Goal: Information Seeking & Learning: Learn about a topic

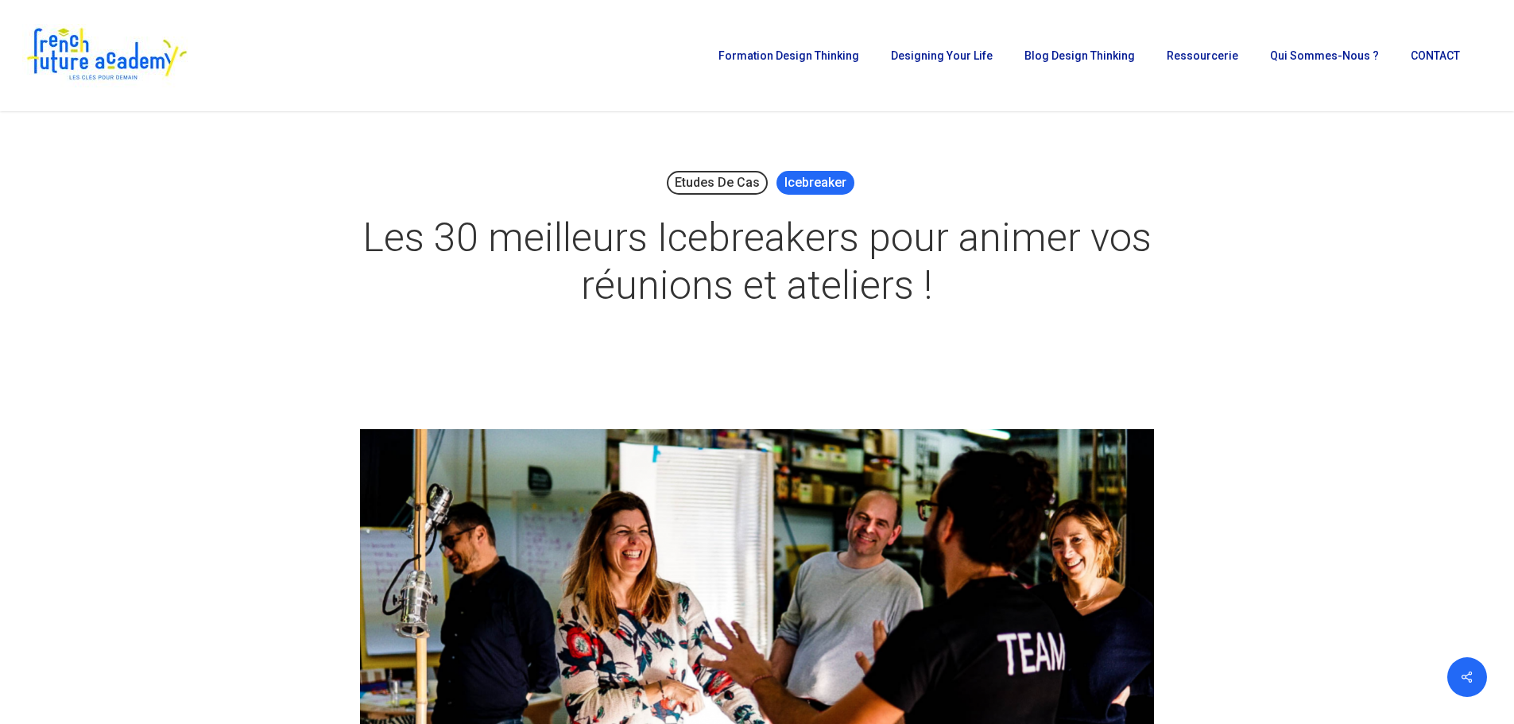
drag, startPoint x: 815, startPoint y: 180, endPoint x: 741, endPoint y: 203, distance: 77.7
click at [815, 180] on link "Icebreaker" at bounding box center [815, 183] width 78 height 24
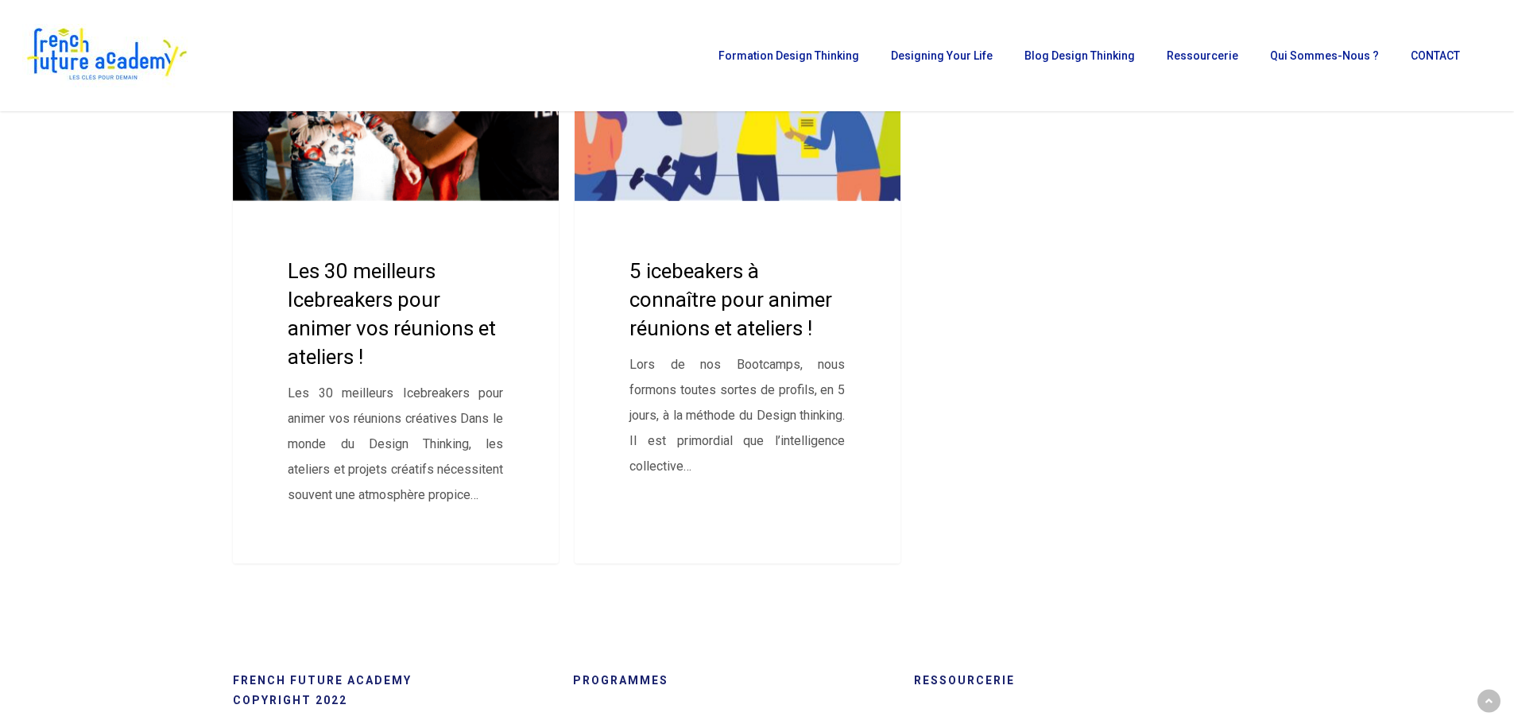
scroll to position [477, 0]
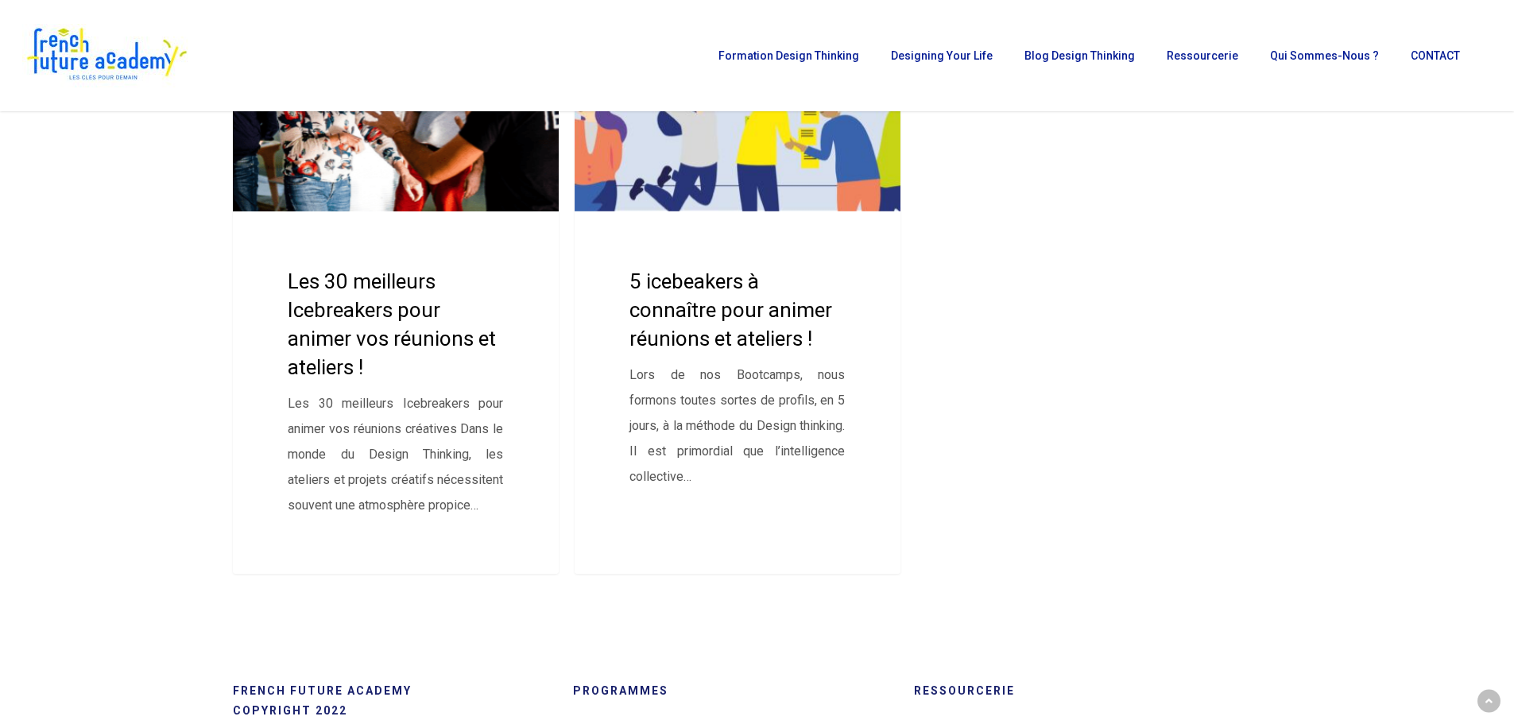
click at [378, 319] on link "Les 30 meilleurs Icebreakers pour animer vos réunions et ateliers !" at bounding box center [396, 283] width 327 height 582
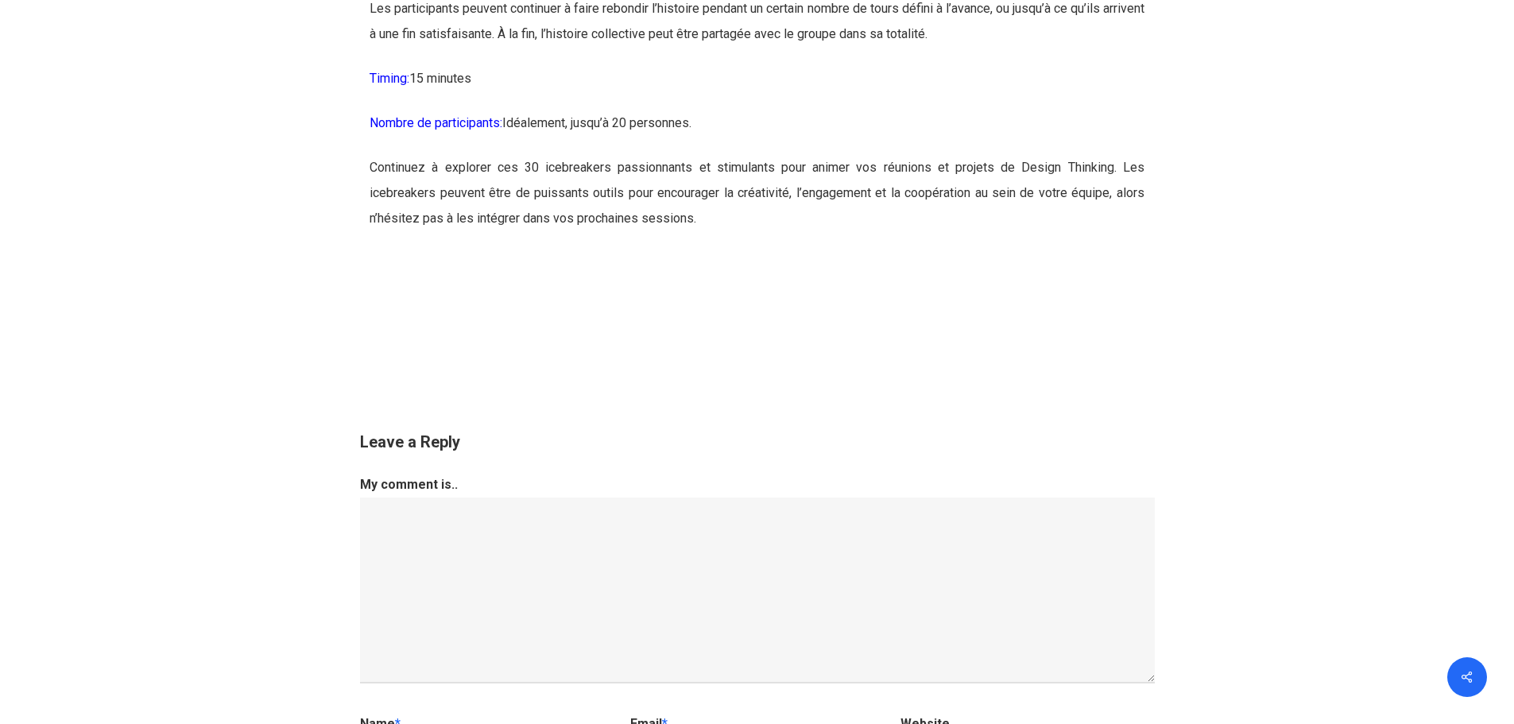
scroll to position [16290, 0]
